Goal: Navigation & Orientation: Understand site structure

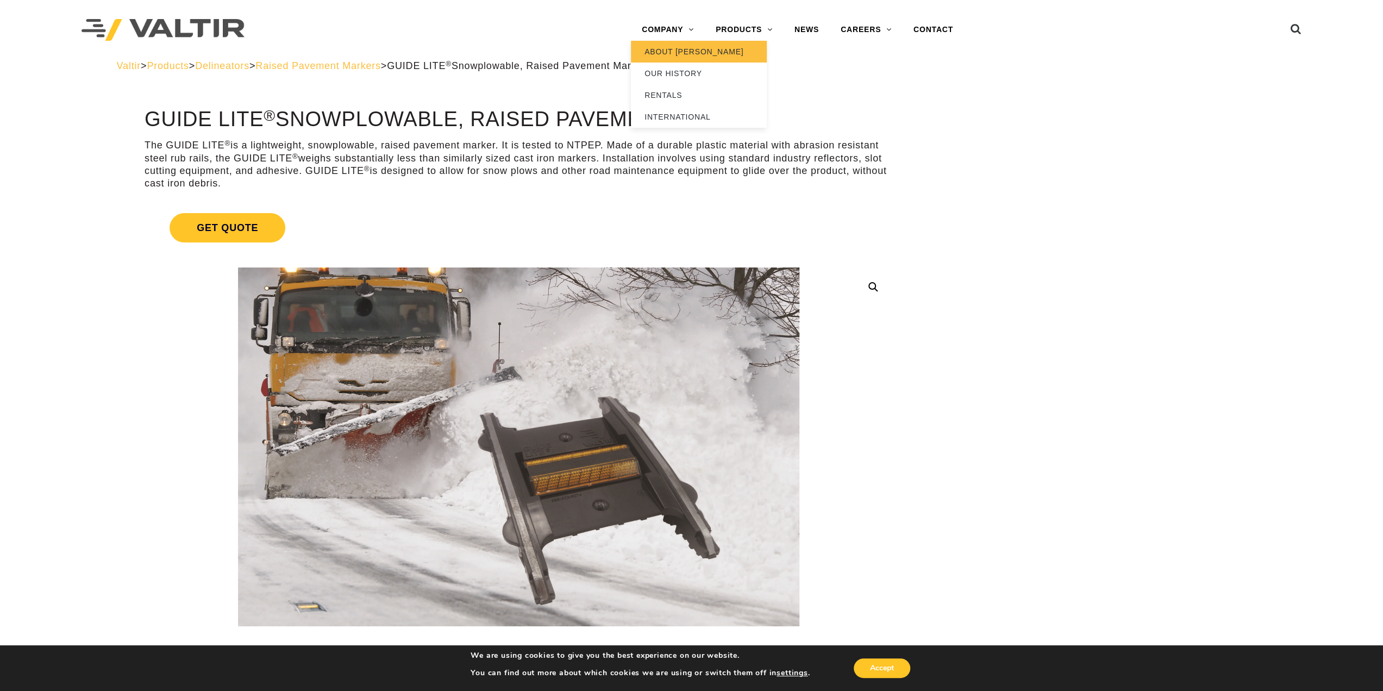
click at [687, 50] on link "ABOUT [PERSON_NAME]" at bounding box center [699, 52] width 136 height 22
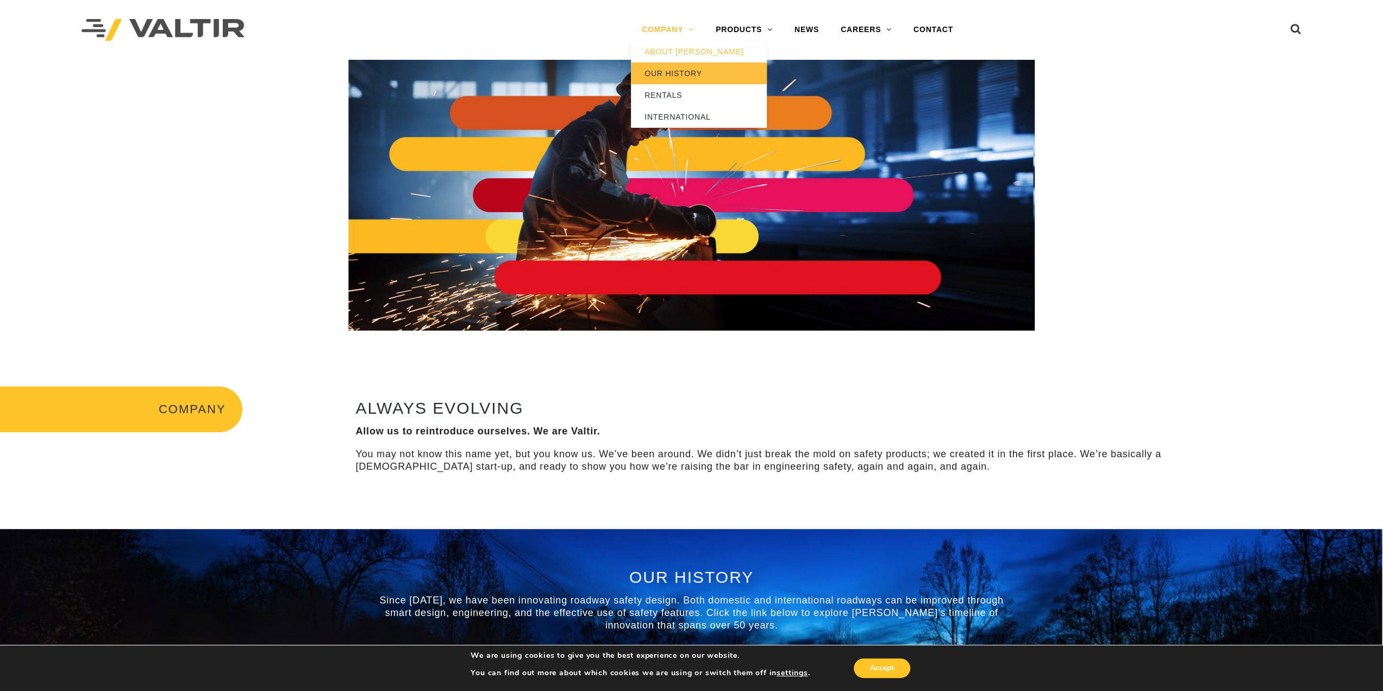
click at [684, 69] on link "OUR HISTORY" at bounding box center [699, 73] width 136 height 22
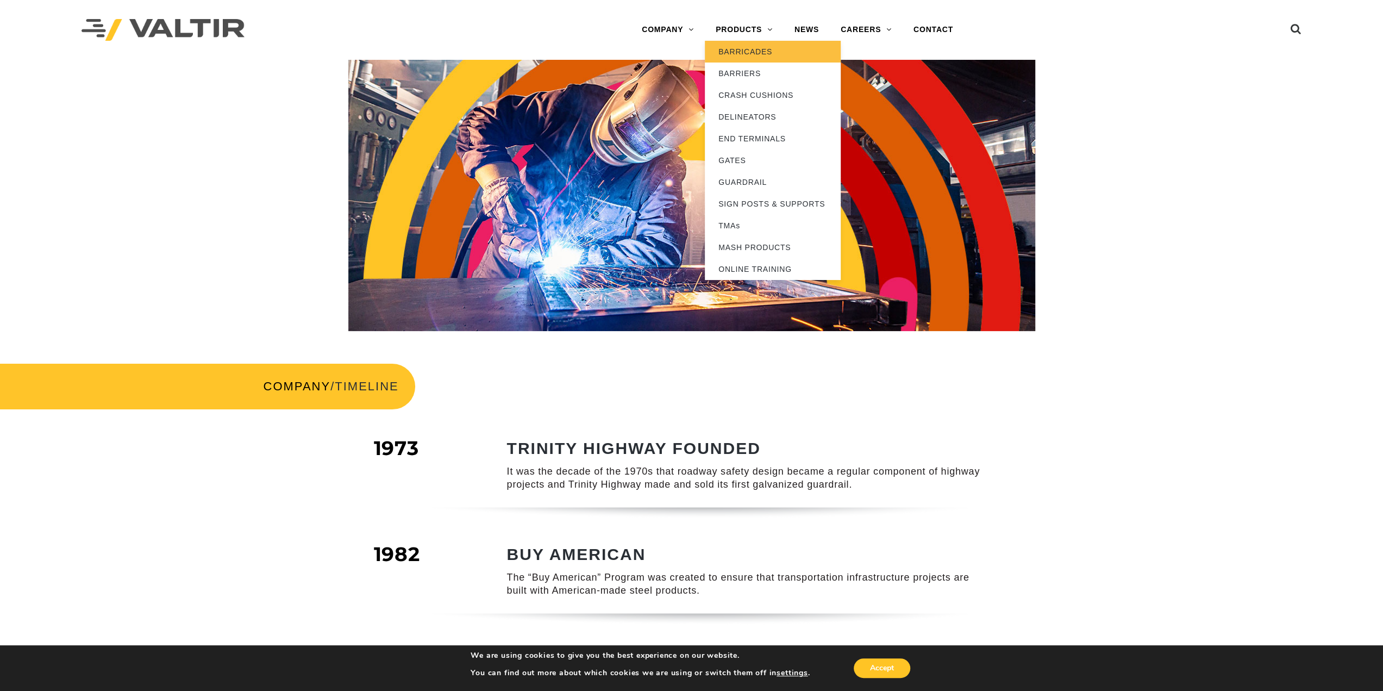
click at [757, 48] on link "BARRICADES" at bounding box center [773, 52] width 136 height 22
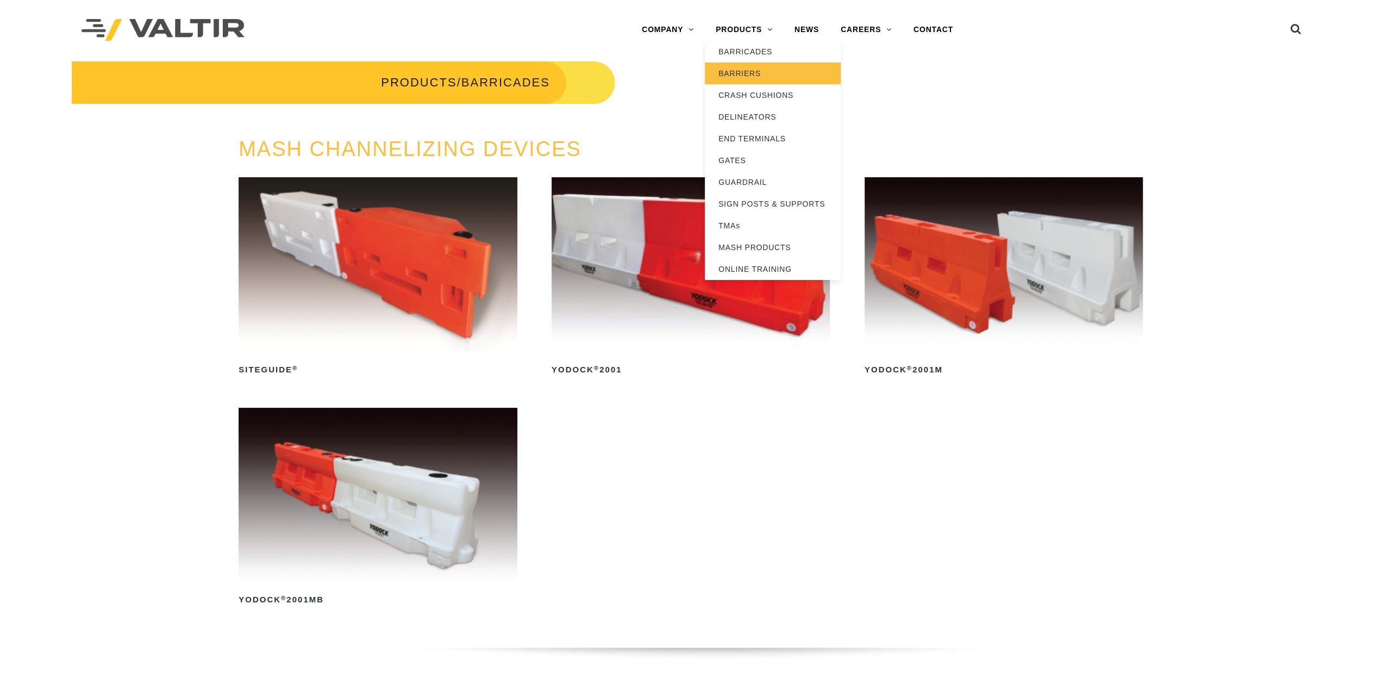
click at [758, 76] on link "BARRIERS" at bounding box center [773, 73] width 136 height 22
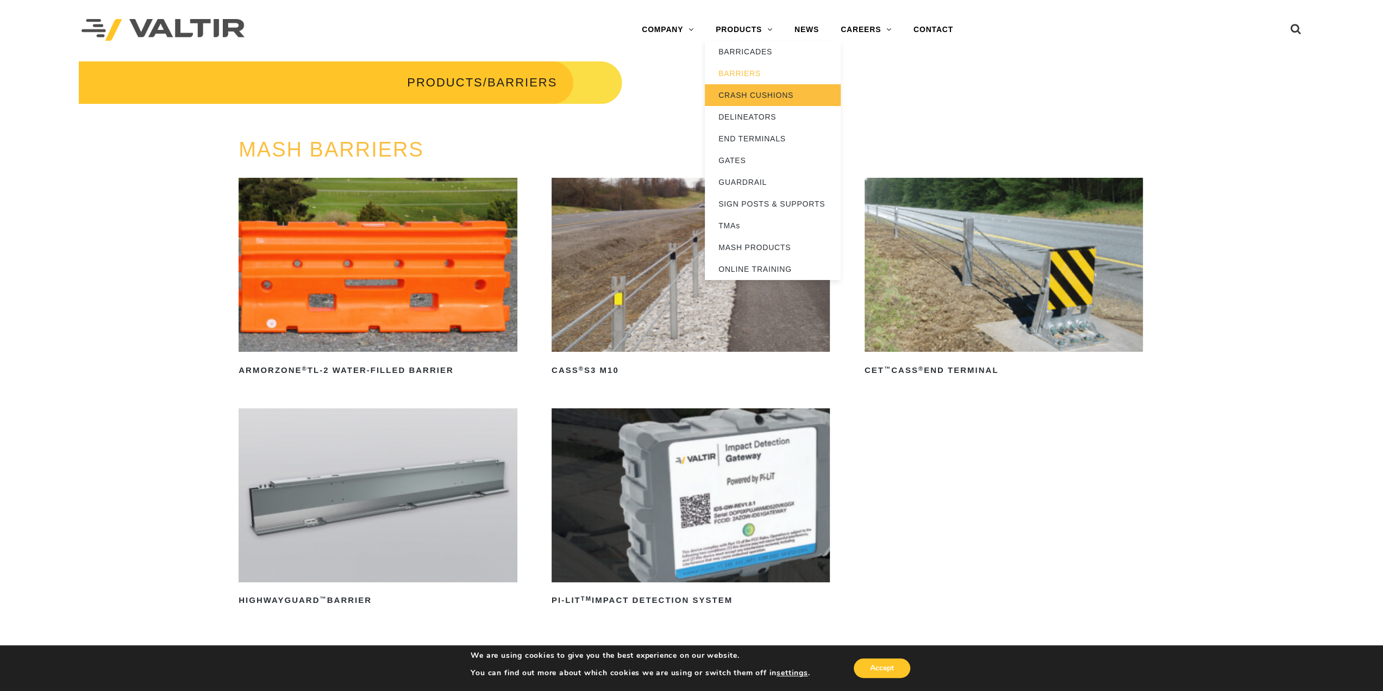
click at [772, 101] on link "CRASH CUSHIONS" at bounding box center [773, 95] width 136 height 22
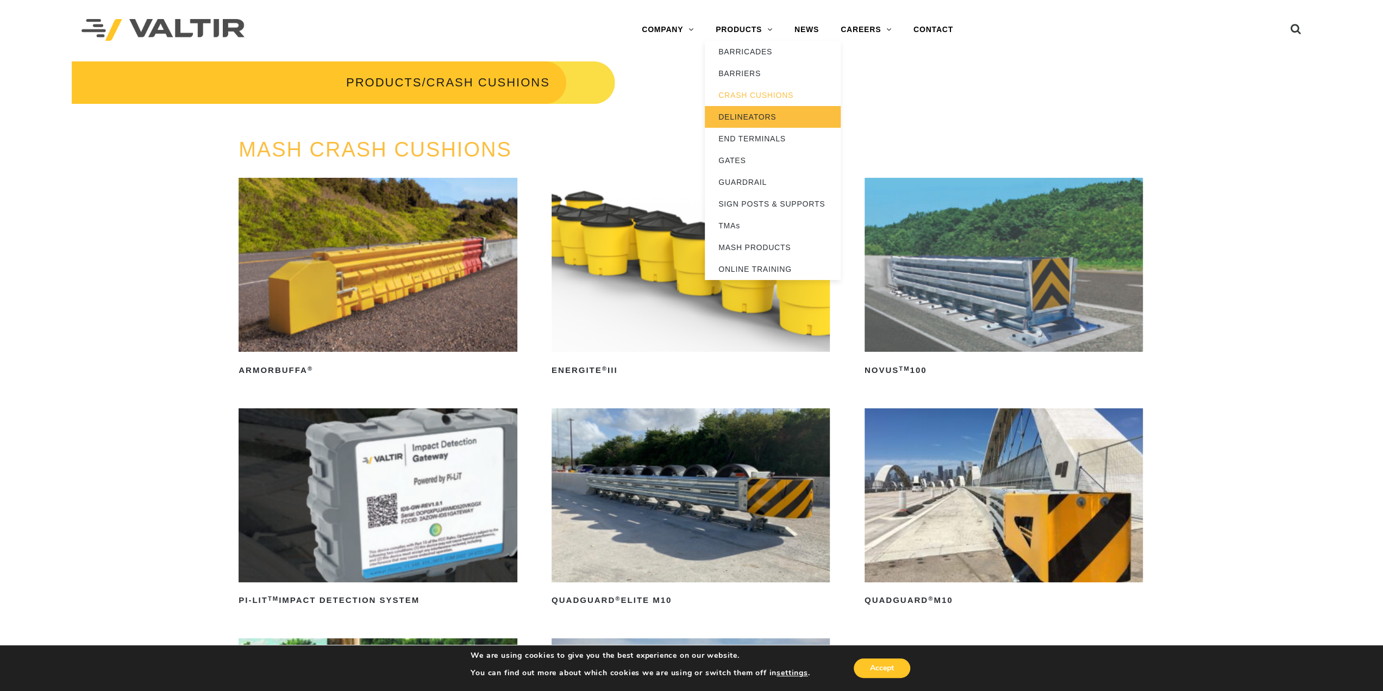
click at [765, 119] on link "DELINEATORS" at bounding box center [773, 117] width 136 height 22
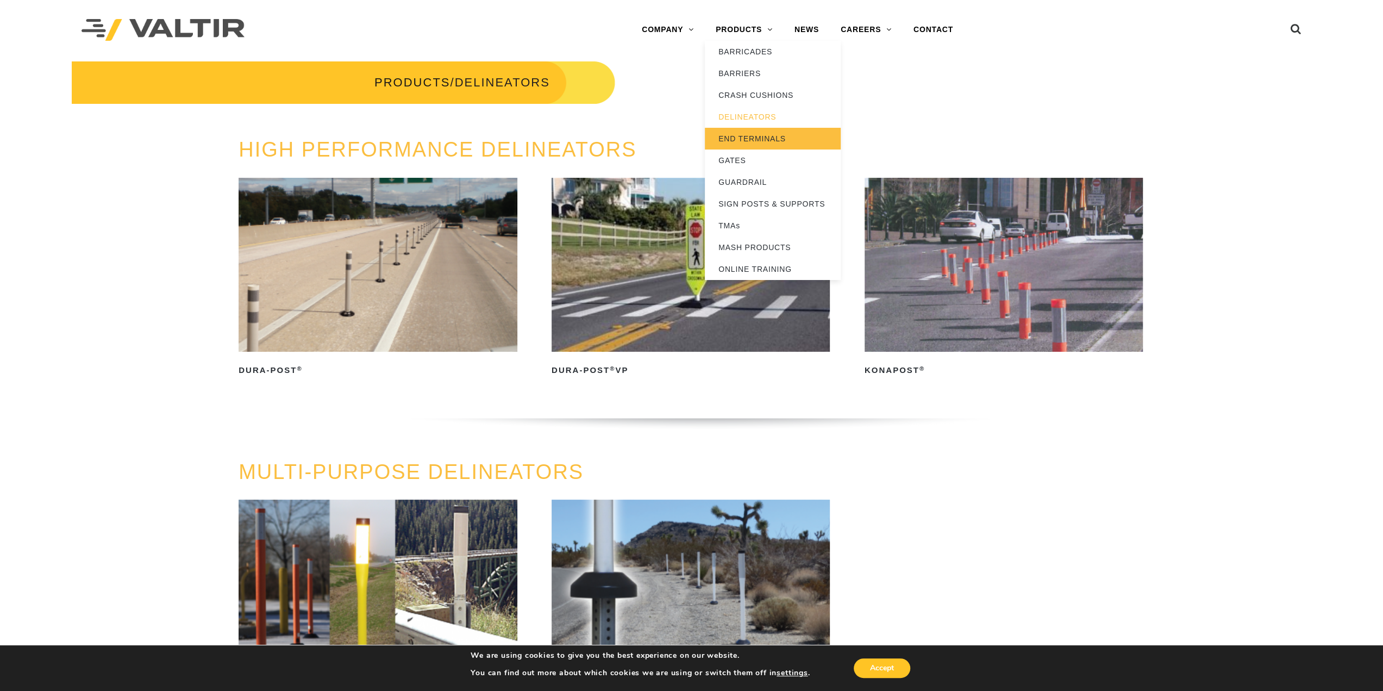
click at [761, 143] on link "END TERMINALS" at bounding box center [773, 139] width 136 height 22
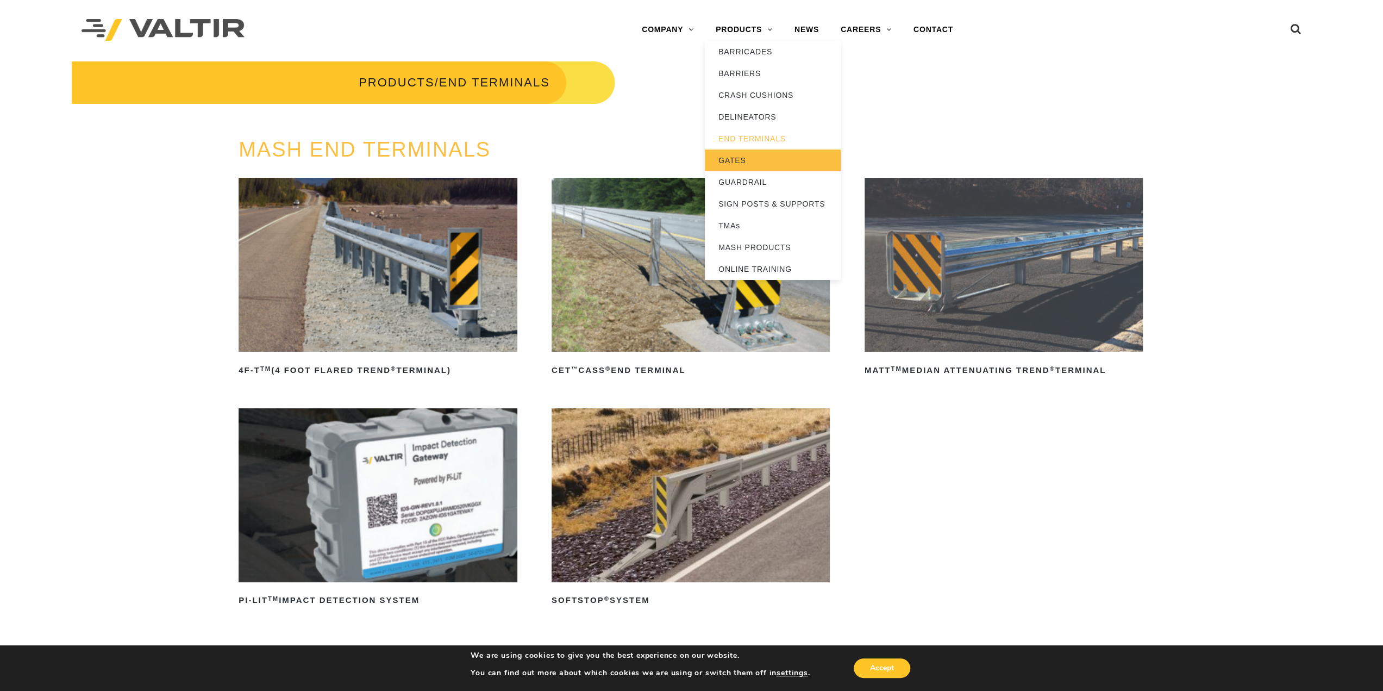
click at [762, 158] on link "GATES" at bounding box center [773, 160] width 136 height 22
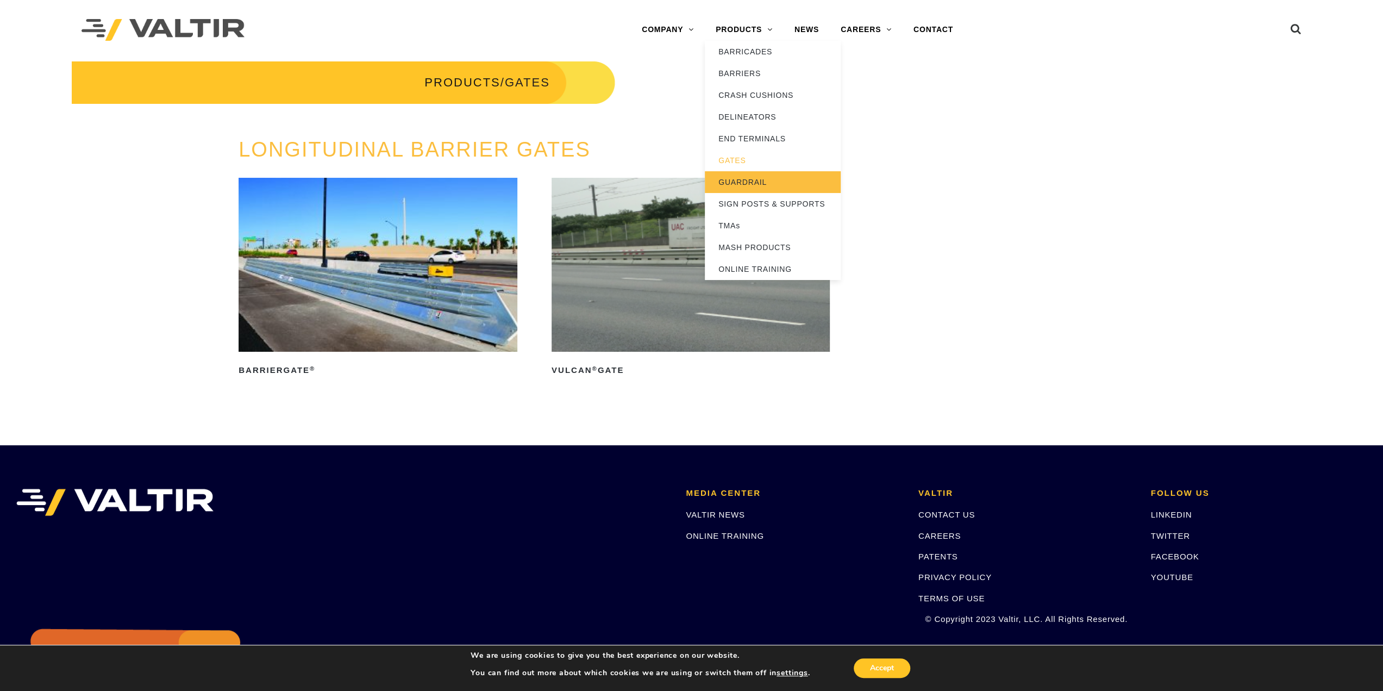
click at [747, 180] on link "GUARDRAIL" at bounding box center [773, 182] width 136 height 22
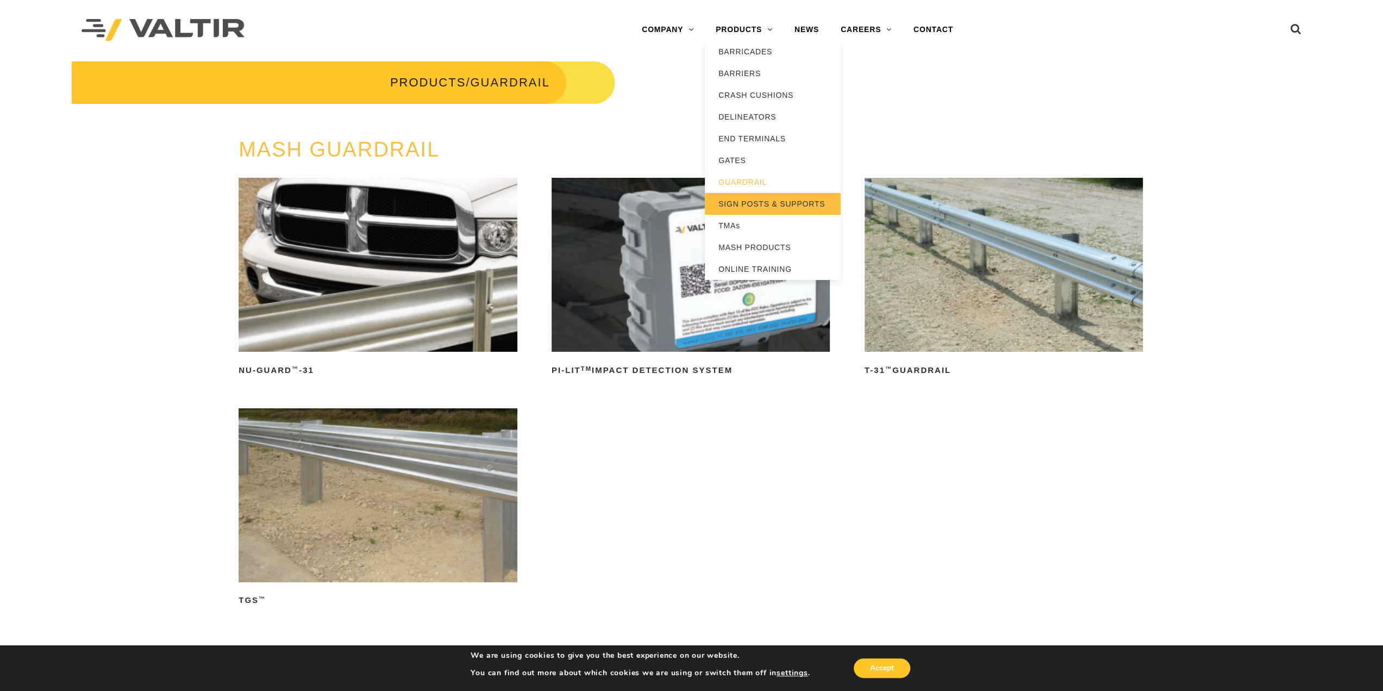
click at [766, 200] on link "SIGN POSTS & SUPPORTS" at bounding box center [773, 204] width 136 height 22
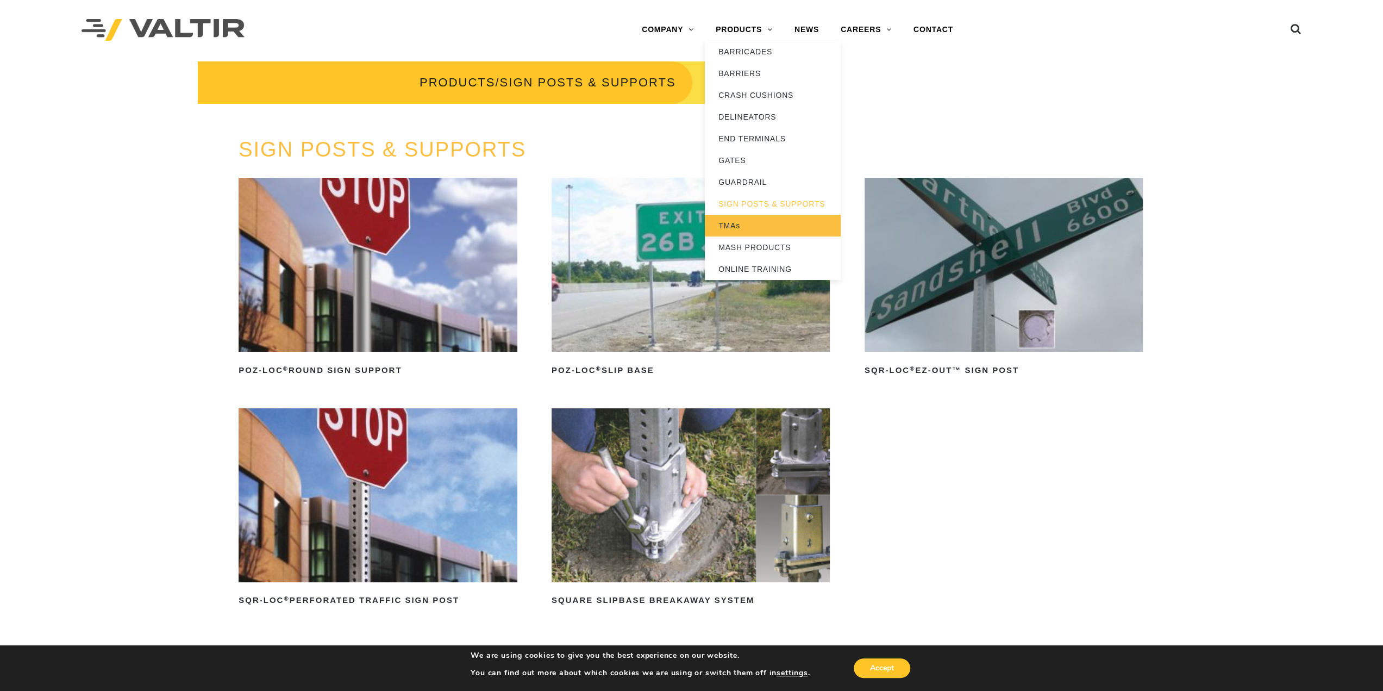
click at [758, 225] on link "TMAs" at bounding box center [773, 226] width 136 height 22
